Goal: Contribute content

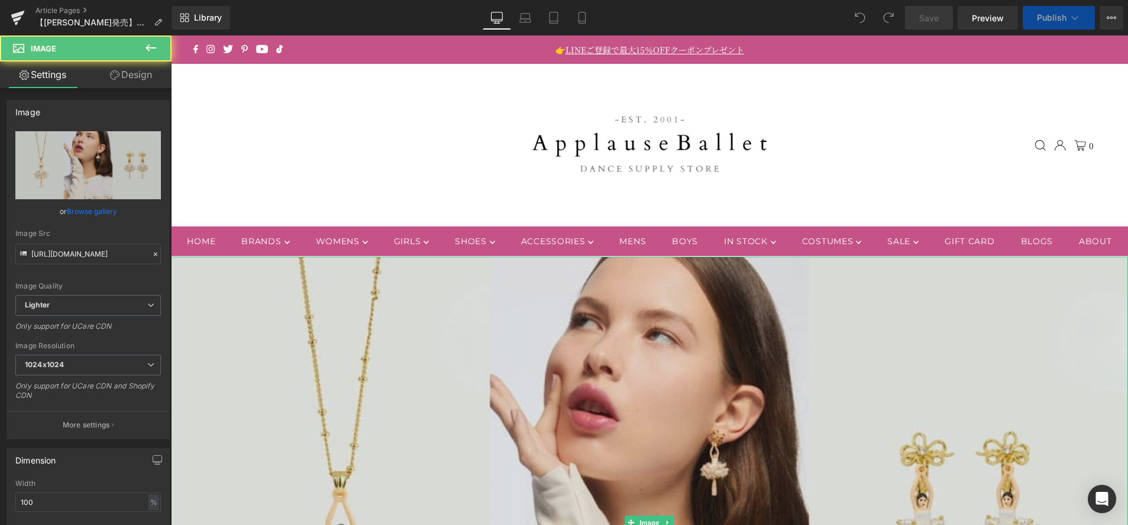
click at [742, 339] on img at bounding box center [649, 523] width 957 height 532
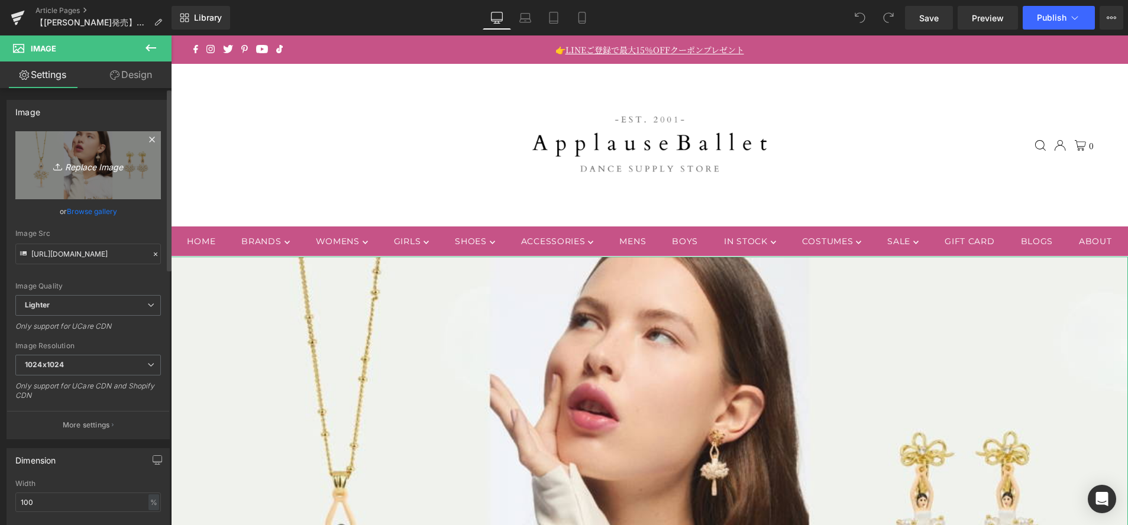
click at [64, 160] on icon "Replace Image" at bounding box center [88, 165] width 95 height 15
type input "C:\fakepath\092525_grandprix (1200 x 667 px) (1).jpg"
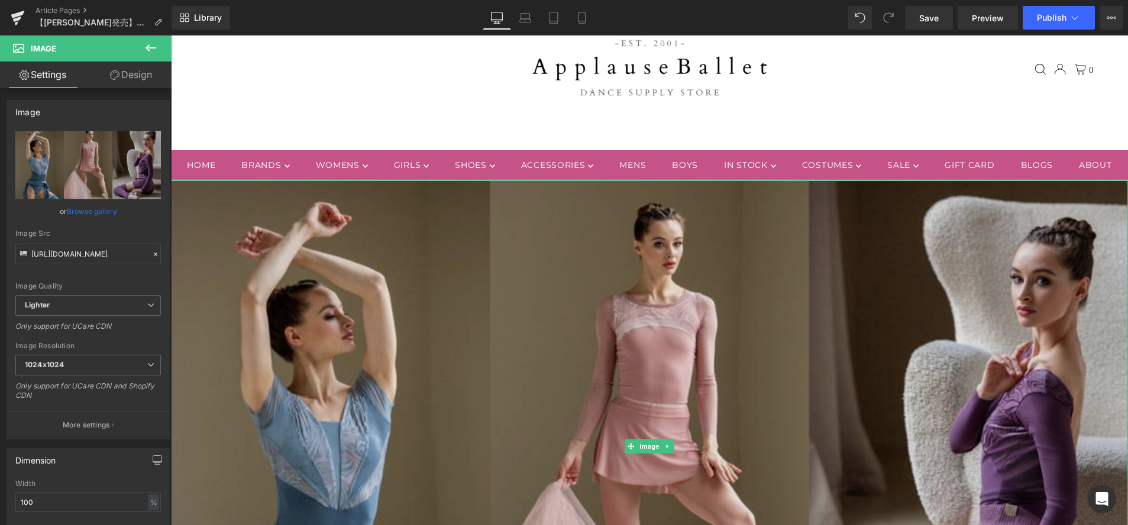
type input "https://ucarecdn.com/adfe3458-ae3a-402a-b159-d97166fb1c92/-/format/auto/-/previ…"
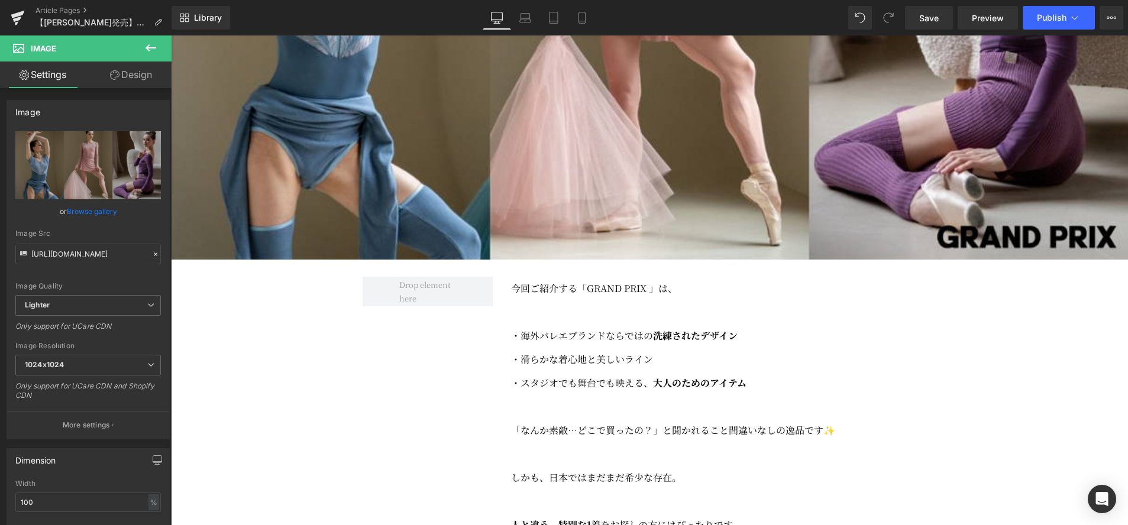
scroll to position [528, 0]
click at [1077, 20] on icon at bounding box center [1075, 18] width 12 height 12
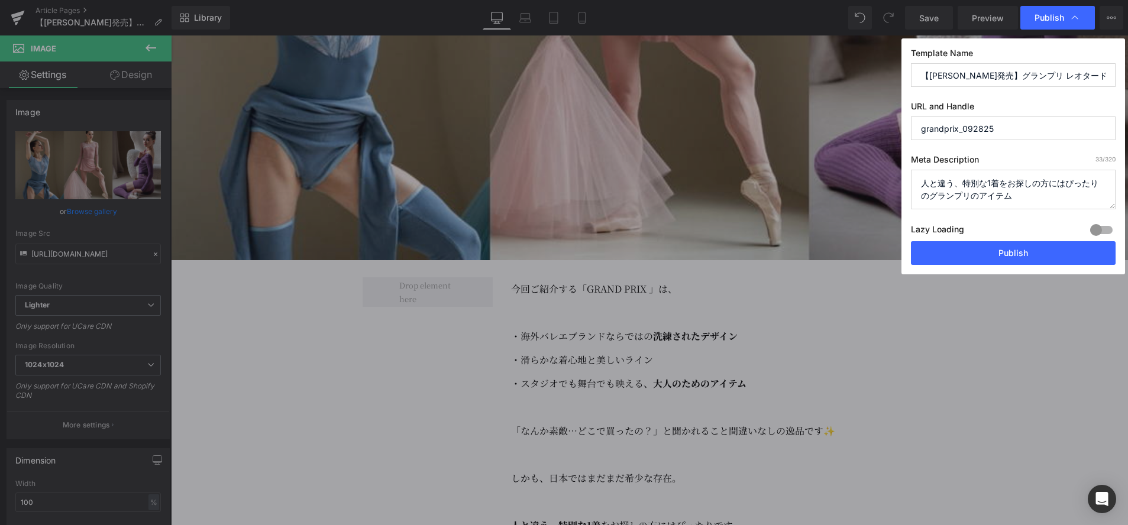
drag, startPoint x: 1015, startPoint y: 196, endPoint x: 910, endPoint y: 189, distance: 105.5
click at [910, 189] on div "Template Name 【日本未発売】グランプリ レオタード 新コレクション URL and Handle grandprix_092825 Meta D…" at bounding box center [1014, 156] width 224 height 236
click at [999, 261] on button "Publish" at bounding box center [1013, 253] width 205 height 24
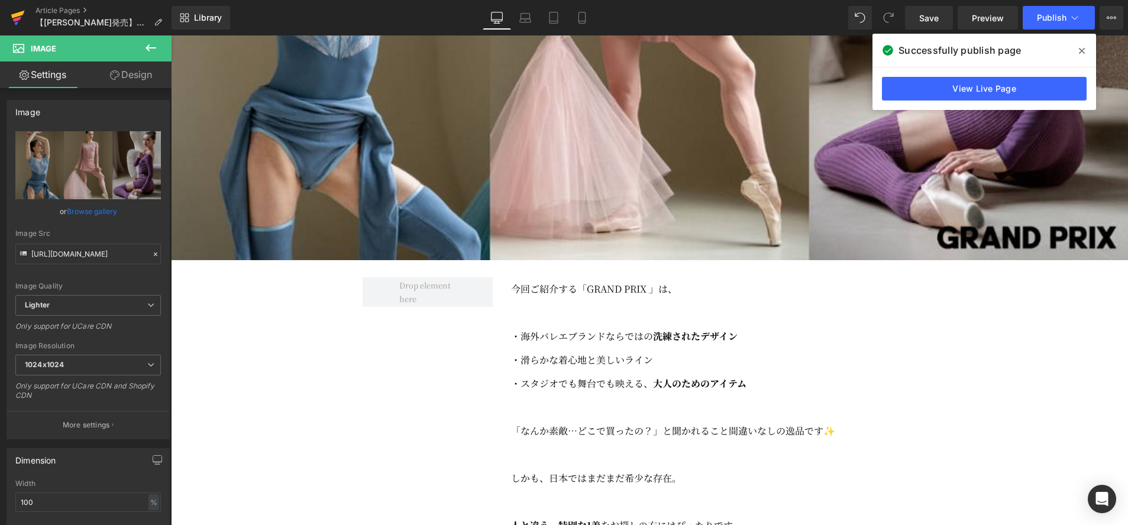
click at [17, 21] on icon at bounding box center [18, 18] width 14 height 30
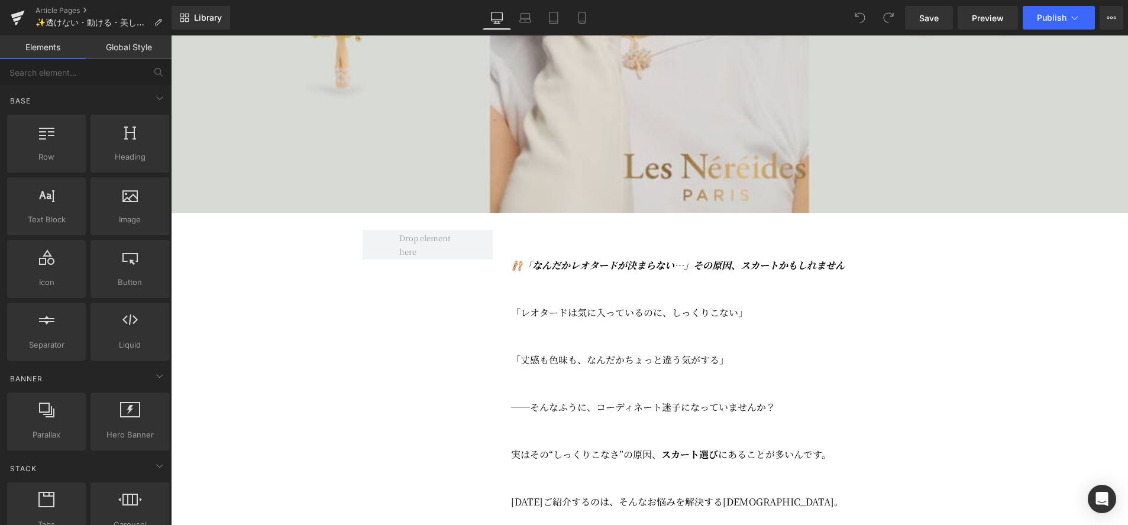
scroll to position [576, 0]
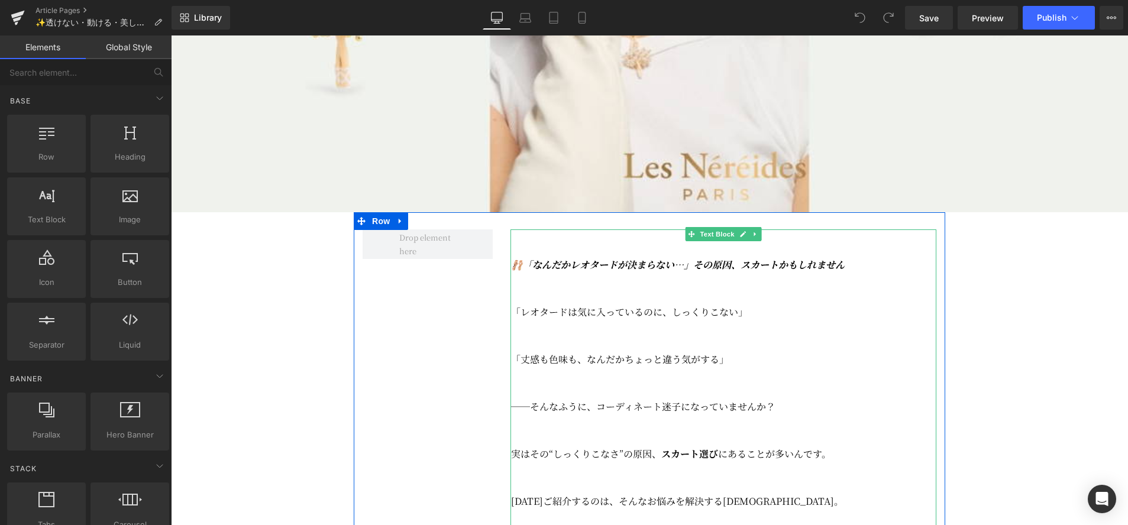
click at [598, 272] on icon "🩰「なんだかレオタードが決まらない…」その原因、スカートかもしれません" at bounding box center [678, 265] width 334 height 14
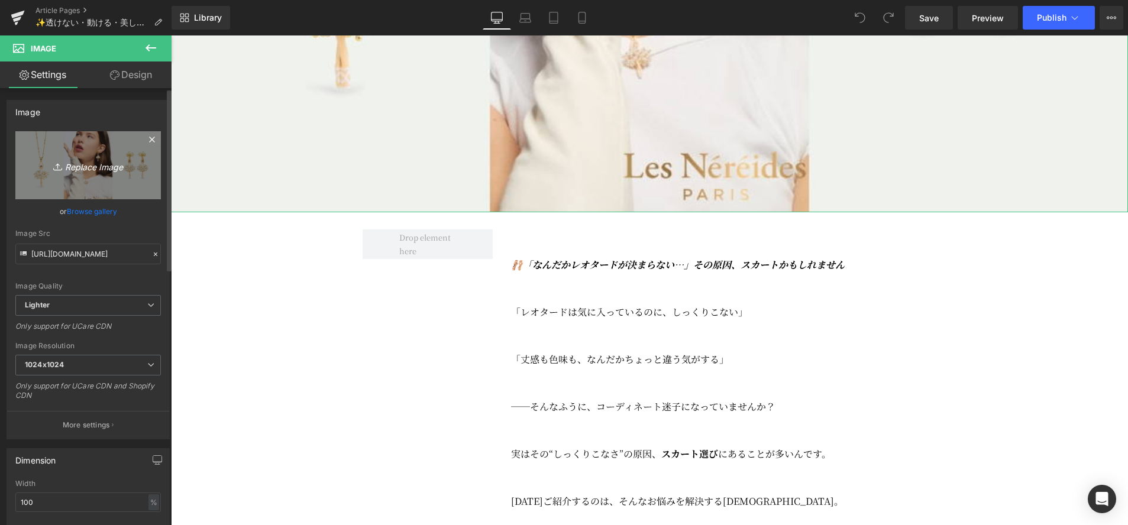
click at [108, 175] on link "Replace Image" at bounding box center [88, 165] width 146 height 68
type input "C:\fakepath\092825_zidans (1).jpg"
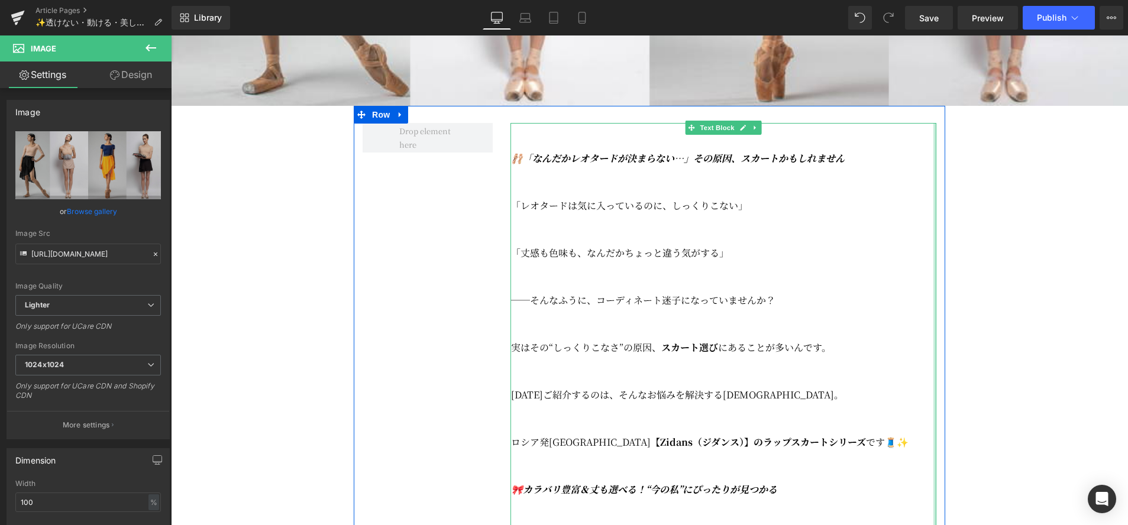
type input "https://ucarecdn.com/7dd1546c-236e-4931-b4f6-244c4797640c/-/format/auto/-/previ…"
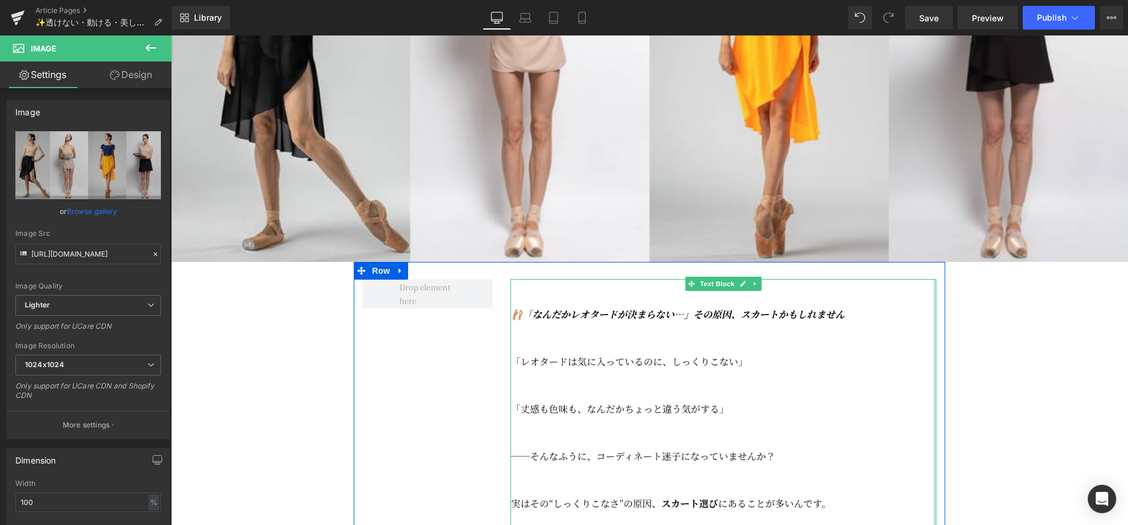
scroll to position [418, 0]
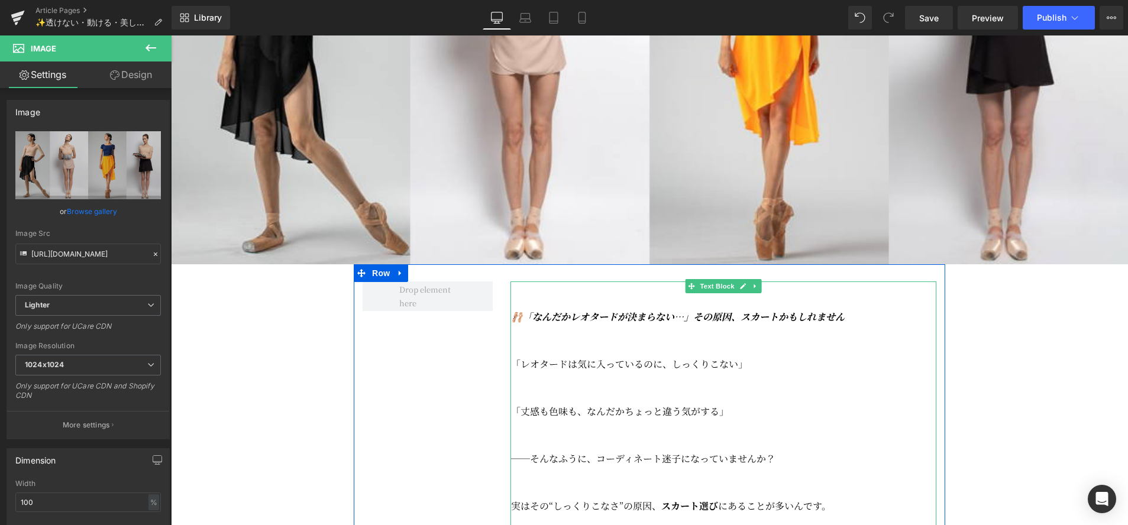
click at [703, 329] on p "🩰「なんだかレオタードが決まらない…」その原因、スカートかもしれません" at bounding box center [723, 317] width 425 height 24
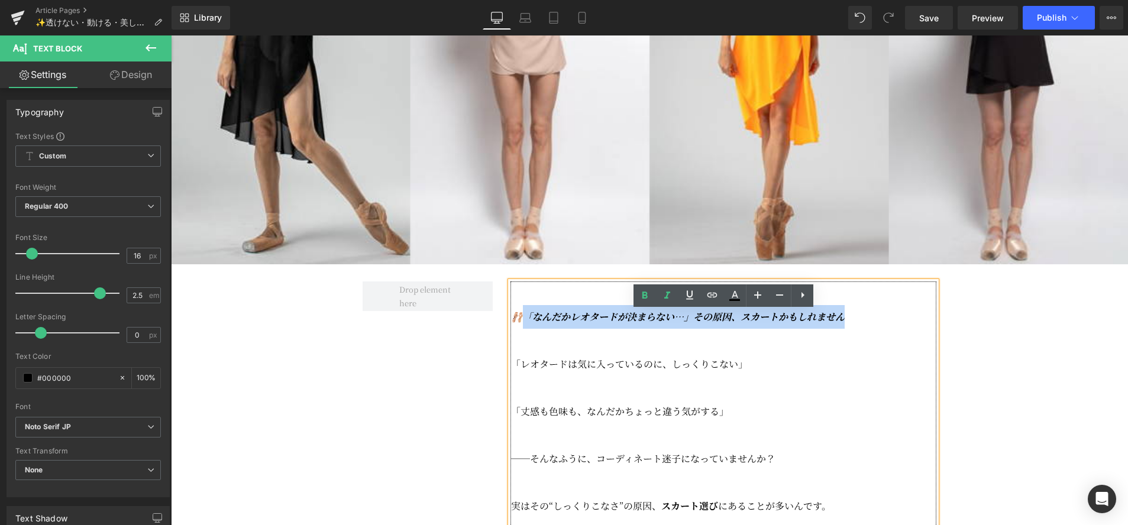
drag, startPoint x: 518, startPoint y: 348, endPoint x: 852, endPoint y: 350, distance: 333.7
click at [852, 329] on p "🩰「なんだかレオタードが決まらない…」その原因、スカートかもしれません" at bounding box center [723, 317] width 425 height 24
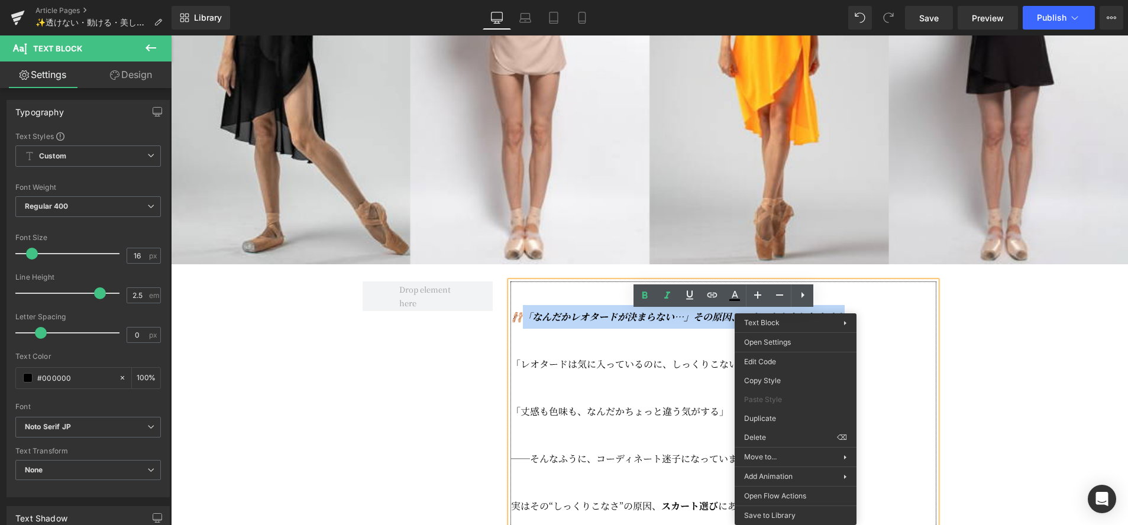
click at [670, 324] on icon "🩰「なんだかレオタードが決まらない…」その原因、スカートかもしれません" at bounding box center [678, 317] width 334 height 14
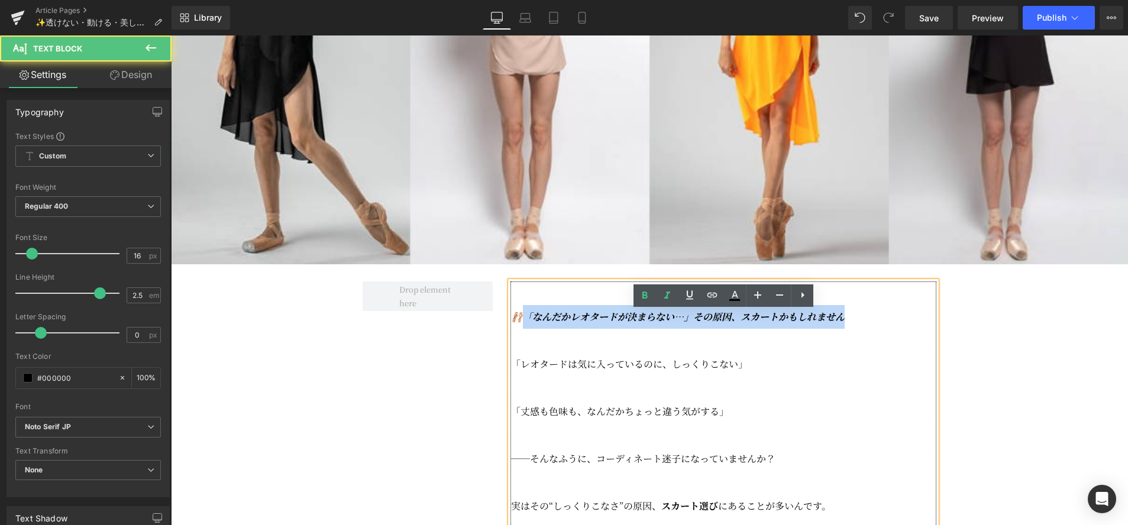
drag, startPoint x: 525, startPoint y: 344, endPoint x: 853, endPoint y: 346, distance: 327.8
click at [848, 329] on p "🩰「なんだかレオタードが決まらない…」その原因、スカートかもしれません" at bounding box center [723, 317] width 425 height 24
copy icon "なんだかレオタードが決まらない…」その原因、スカートかもしれません"
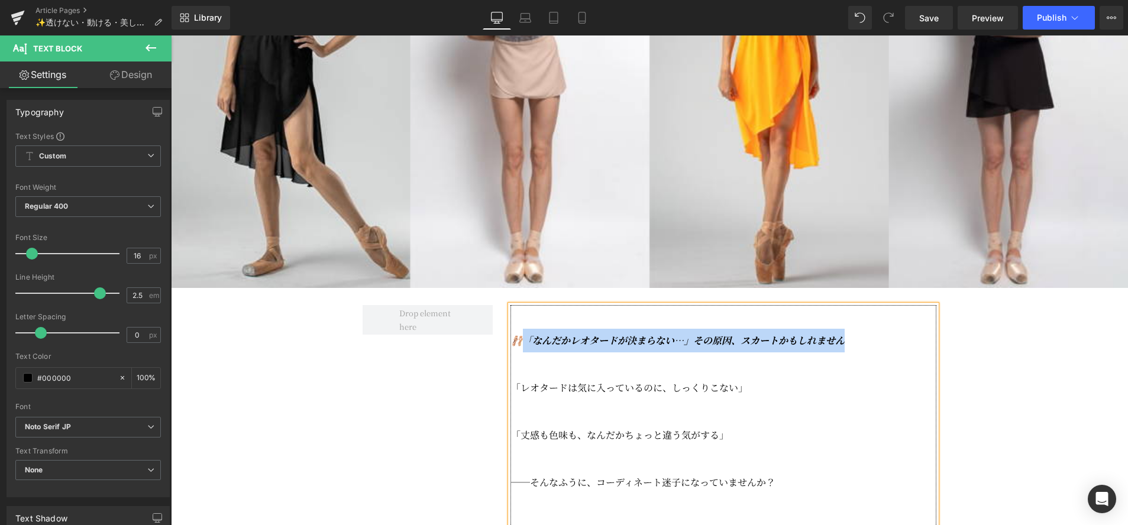
scroll to position [396, 0]
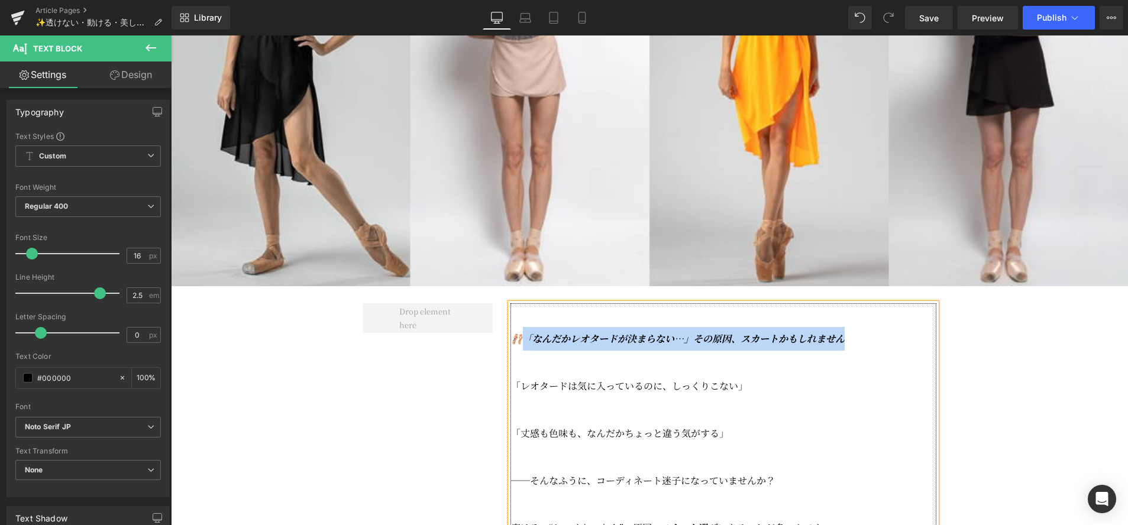
click at [523, 346] on icon "🩰「なんだかレオタードが決まらない…」その原因、スカートかもしれません" at bounding box center [678, 339] width 334 height 14
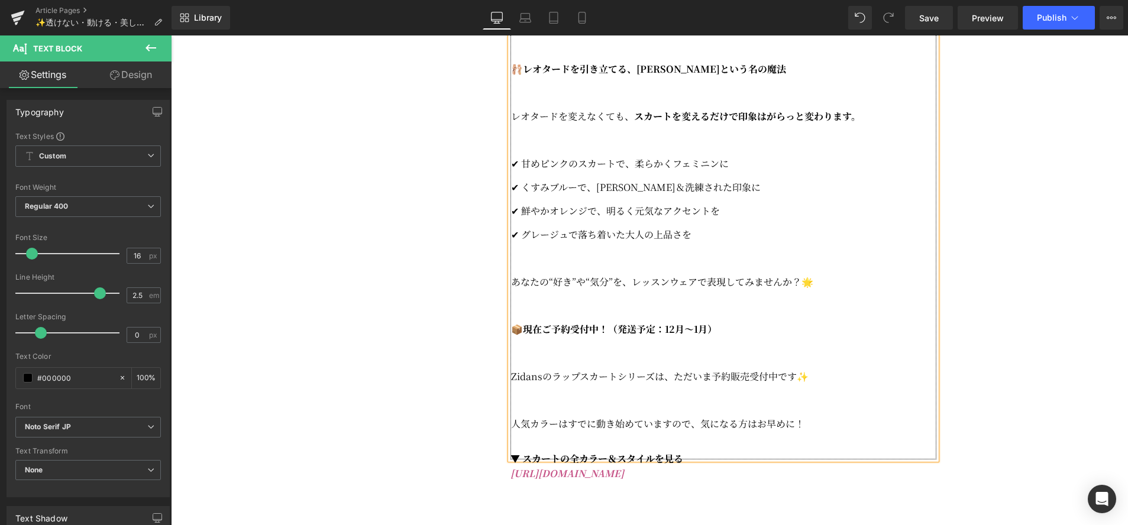
scroll to position [1873, 0]
click at [693, 335] on strong "現在ご予約受付中！（発送予定：12月〜1月）" at bounding box center [620, 329] width 194 height 14
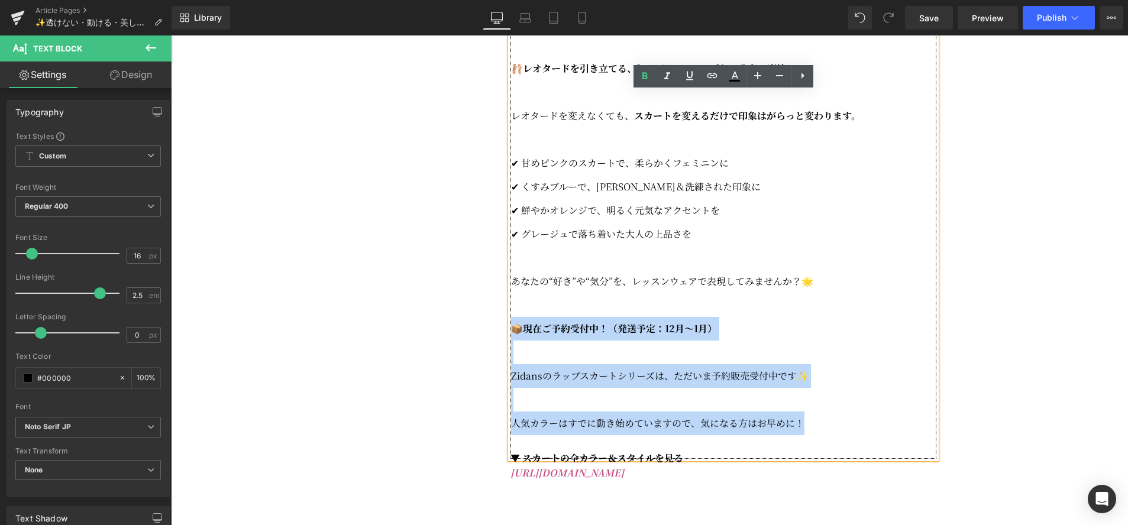
drag, startPoint x: 818, startPoint y: 458, endPoint x: 507, endPoint y: 349, distance: 329.1
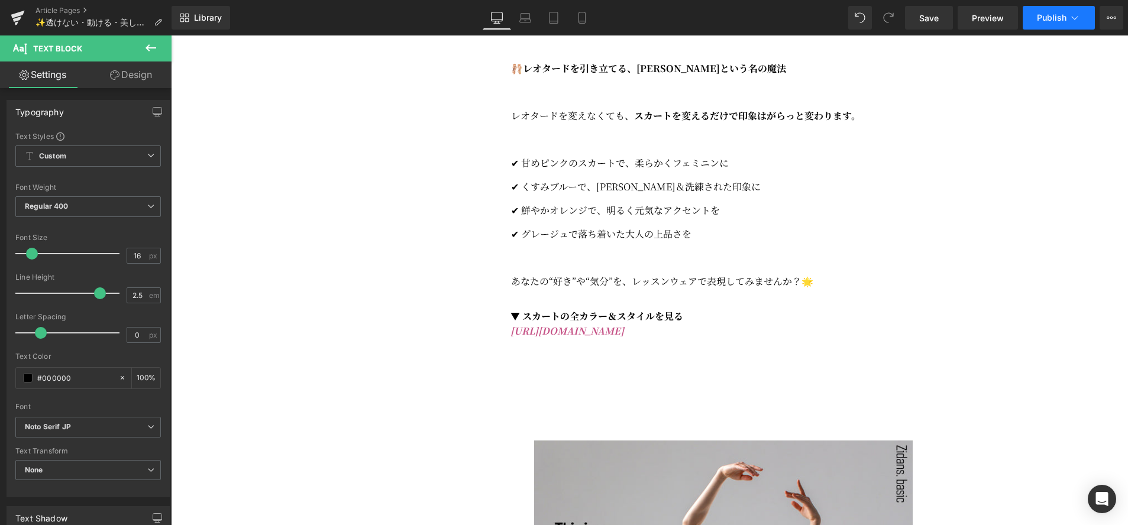
click at [1070, 20] on icon at bounding box center [1075, 18] width 12 height 12
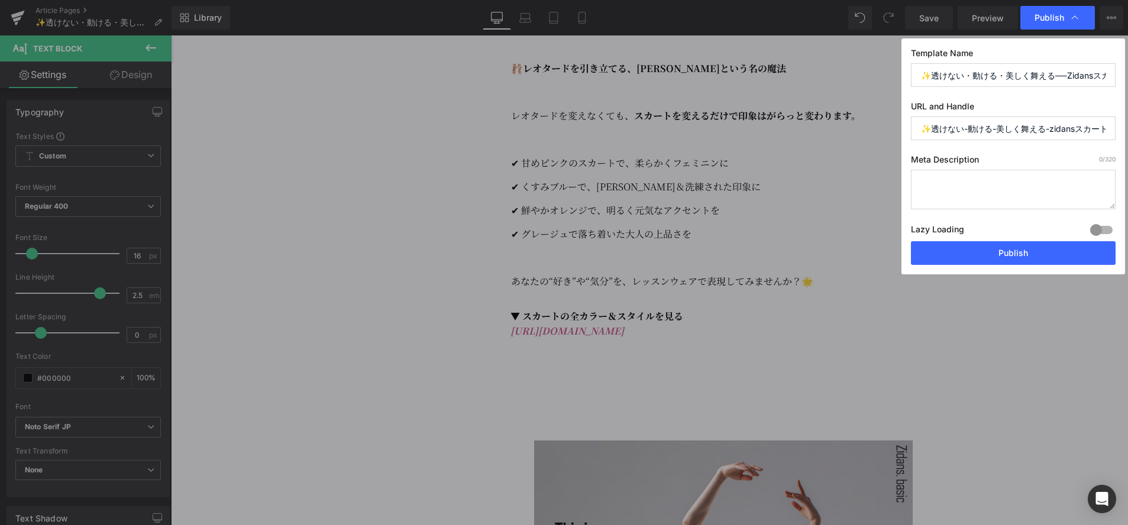
click at [975, 189] on textarea at bounding box center [1013, 190] width 205 height 40
paste textarea "「なんだかレオタードが決まらない…」その原因、スカートかもしれません"
paste textarea "🤔"
type textarea "「なんだかレオタードが決まらない…」その原因、スカートかもしれません🤔"
click at [1058, 127] on input "✨透けない-動ける-美しく舞える-zidansスカート" at bounding box center [1013, 129] width 205 height 24
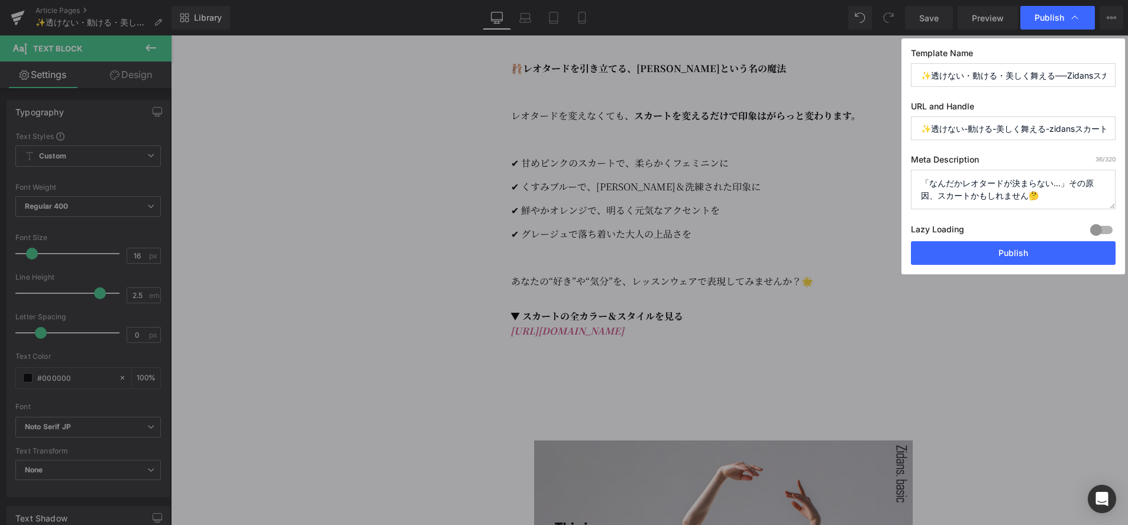
click at [1058, 127] on input "✨透けない-動ける-美しく舞える-zidansスカート" at bounding box center [1013, 129] width 205 height 24
type input "zidans_092825"
click at [1084, 76] on input "✨透けない・動ける・美しく舞える──Zidansスカート" at bounding box center [1013, 75] width 205 height 24
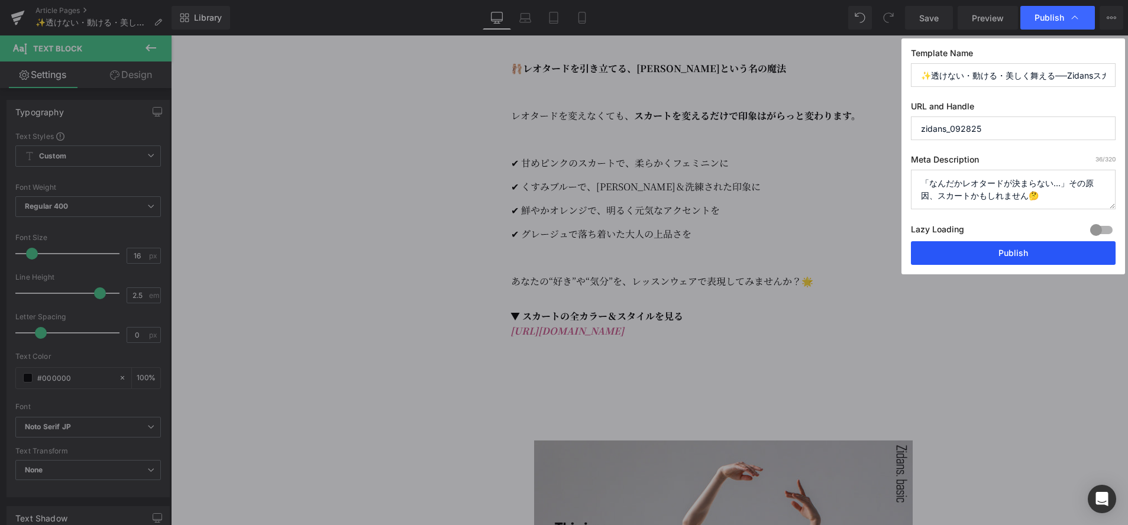
click at [1024, 251] on button "Publish" at bounding box center [1013, 253] width 205 height 24
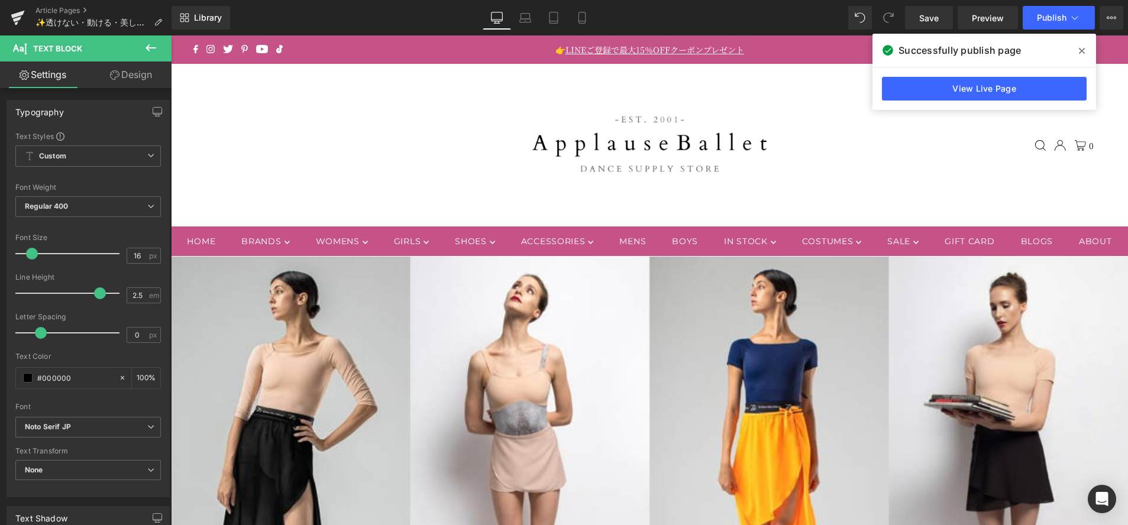
click at [1077, 50] on span at bounding box center [1082, 50] width 19 height 19
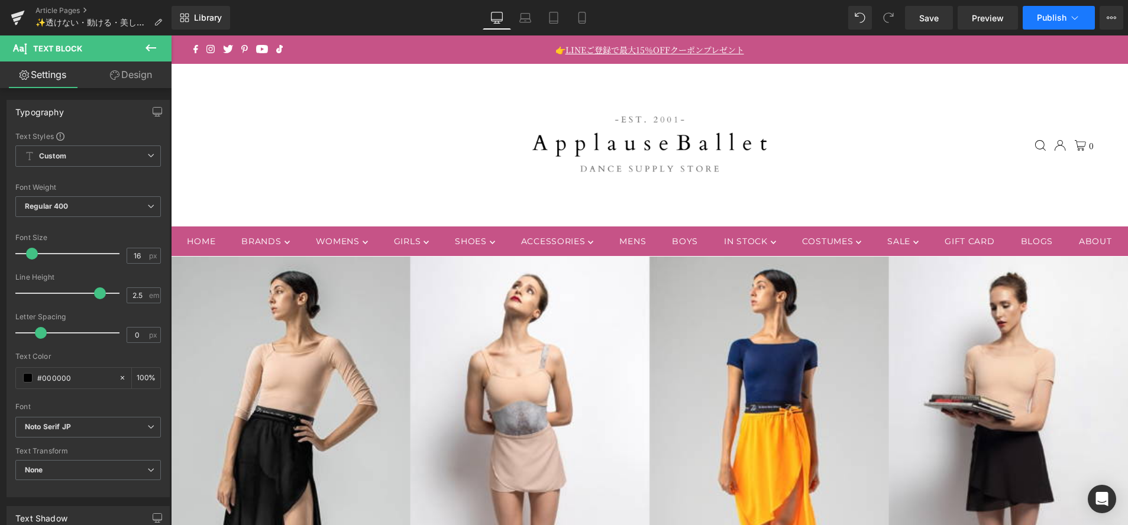
click at [1073, 22] on icon at bounding box center [1075, 18] width 12 height 12
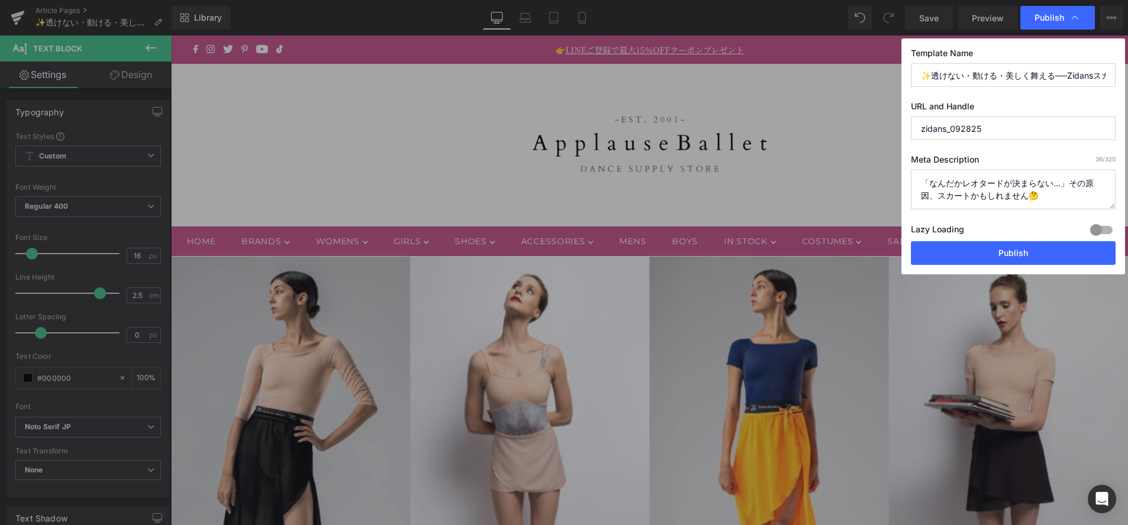
drag, startPoint x: 985, startPoint y: 189, endPoint x: 918, endPoint y: 183, distance: 67.7
click at [908, 180] on div "Template Name ✨透けない・動ける・美しく舞える──Zidansスカート URL and Handle zidans_092825 Meta De…" at bounding box center [1014, 156] width 224 height 236
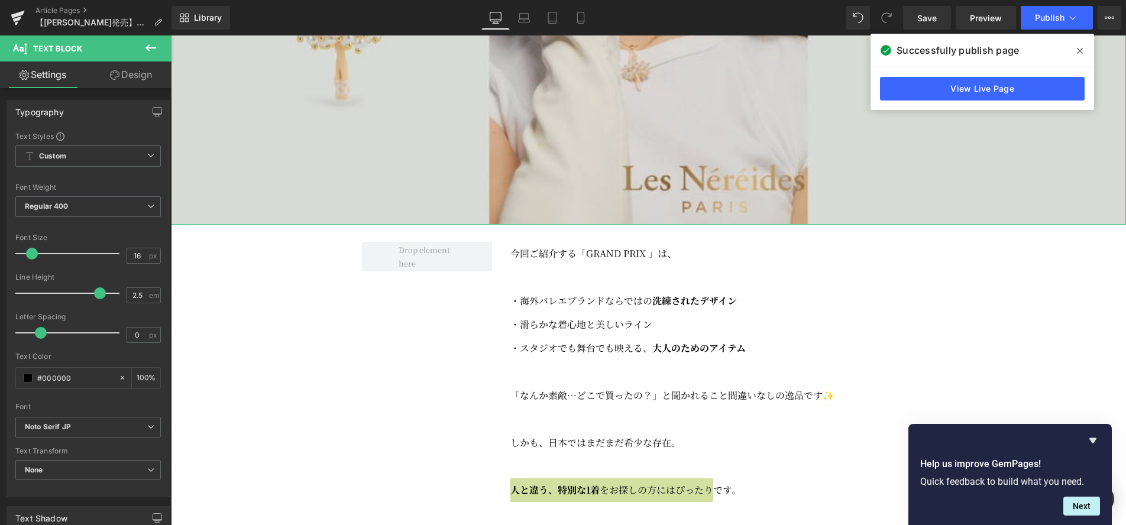
scroll to position [563, 0]
